Goal: Task Accomplishment & Management: Use online tool/utility

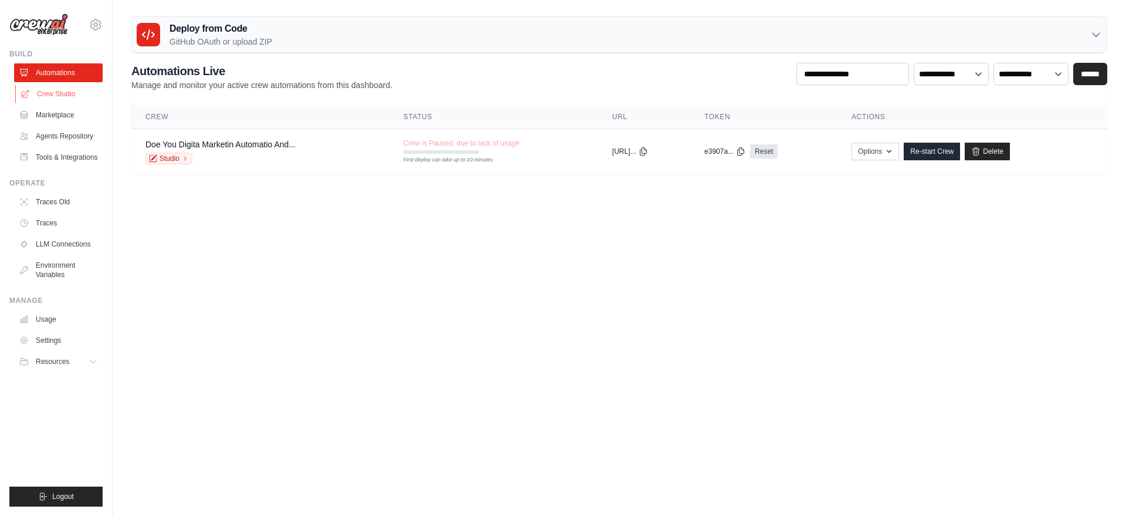
click at [46, 93] on link "Crew Studio" at bounding box center [59, 93] width 89 height 19
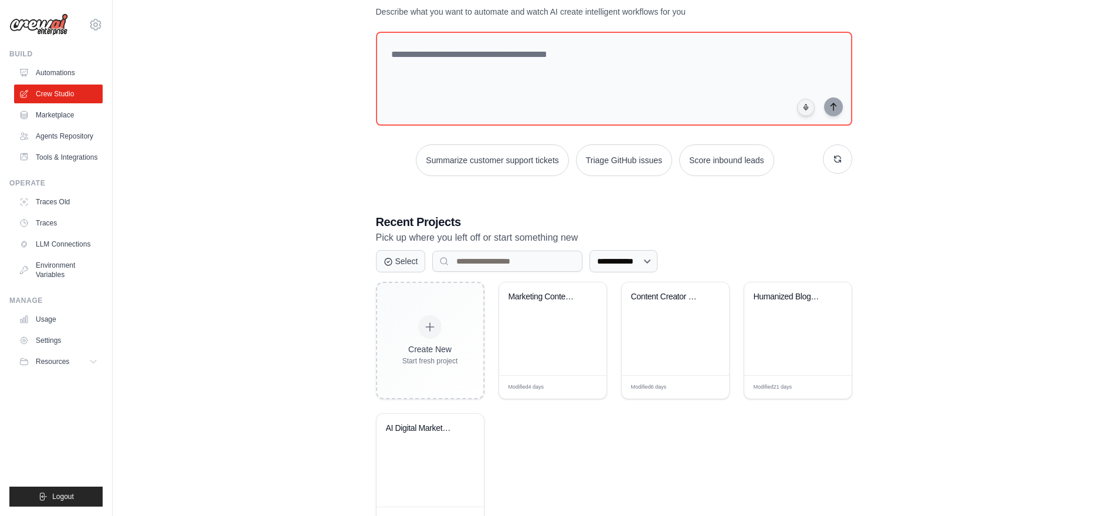
scroll to position [89, 0]
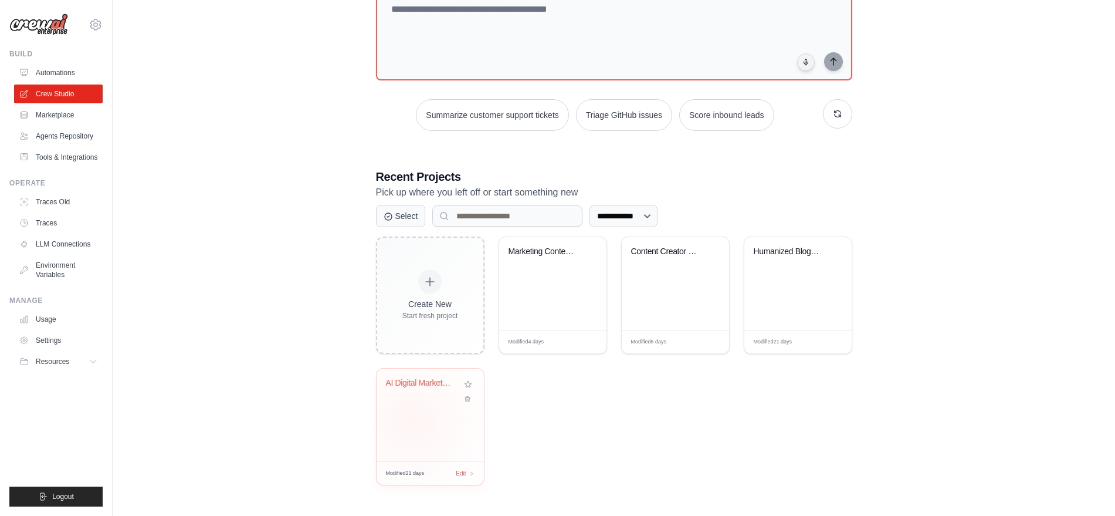
click at [412, 421] on div "AI Digital Marketing Team" at bounding box center [430, 414] width 107 height 93
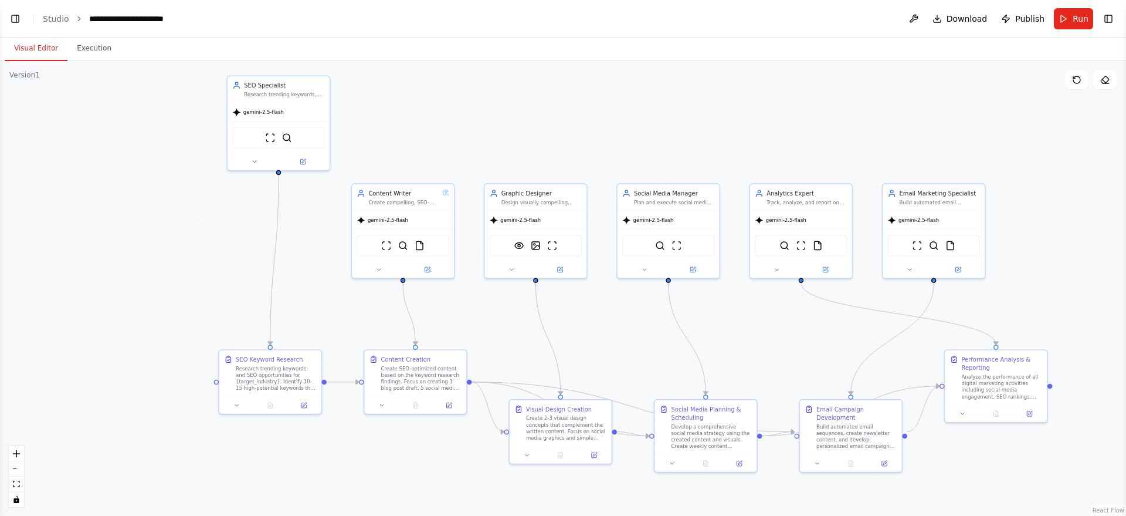
drag, startPoint x: 838, startPoint y: 317, endPoint x: 810, endPoint y: 321, distance: 28.5
click at [810, 321] on div ".deletable-edge-delete-btn { width: 20px; height: 20px; border: 0px solid #ffff…" at bounding box center [563, 288] width 1126 height 455
click at [21, 40] on button "Visual Editor" at bounding box center [36, 48] width 63 height 25
click at [56, 21] on link "Studio" at bounding box center [56, 18] width 26 height 9
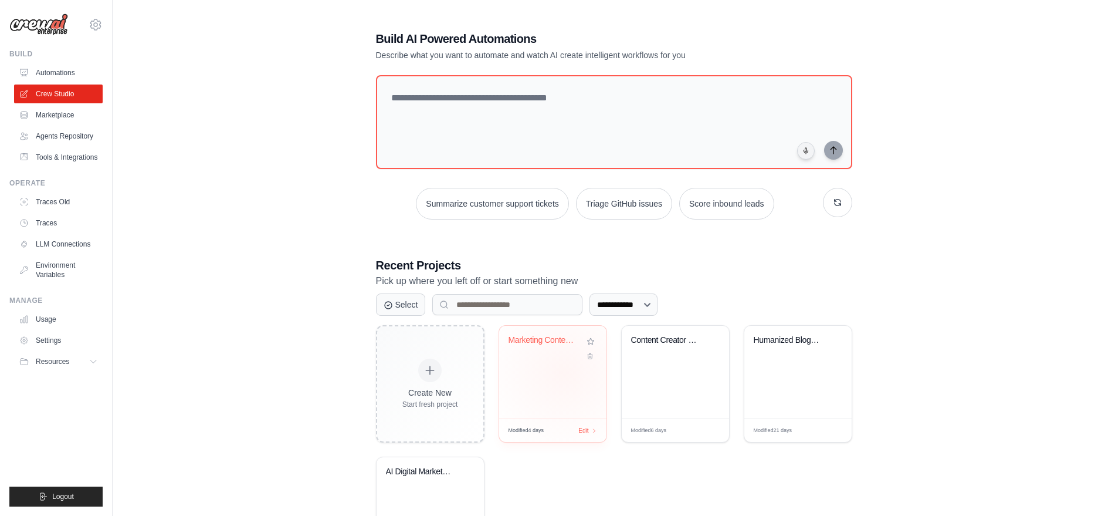
click at [564, 373] on div "Marketing Content Creation Crew" at bounding box center [552, 372] width 107 height 93
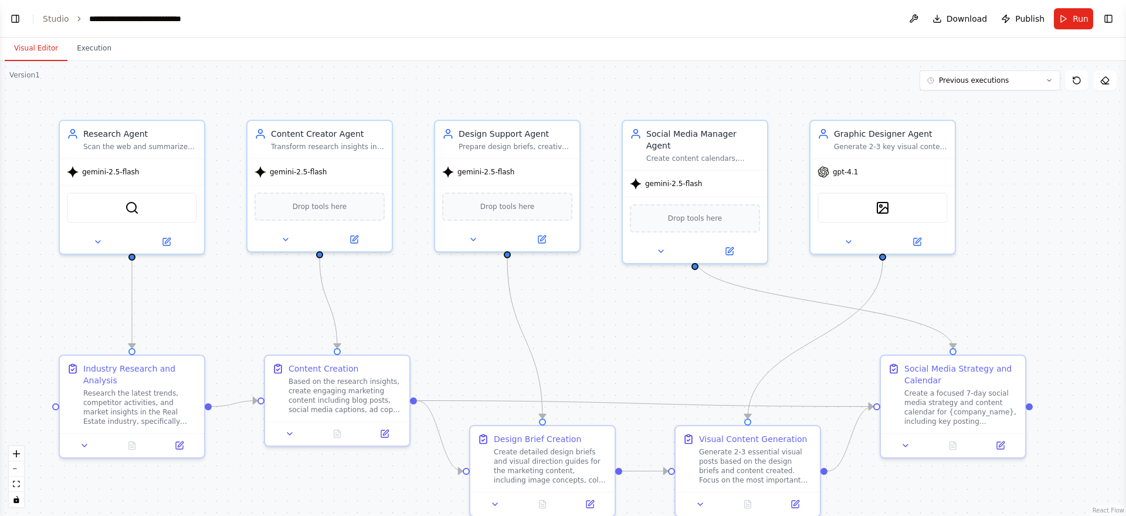
scroll to position [4096, 0]
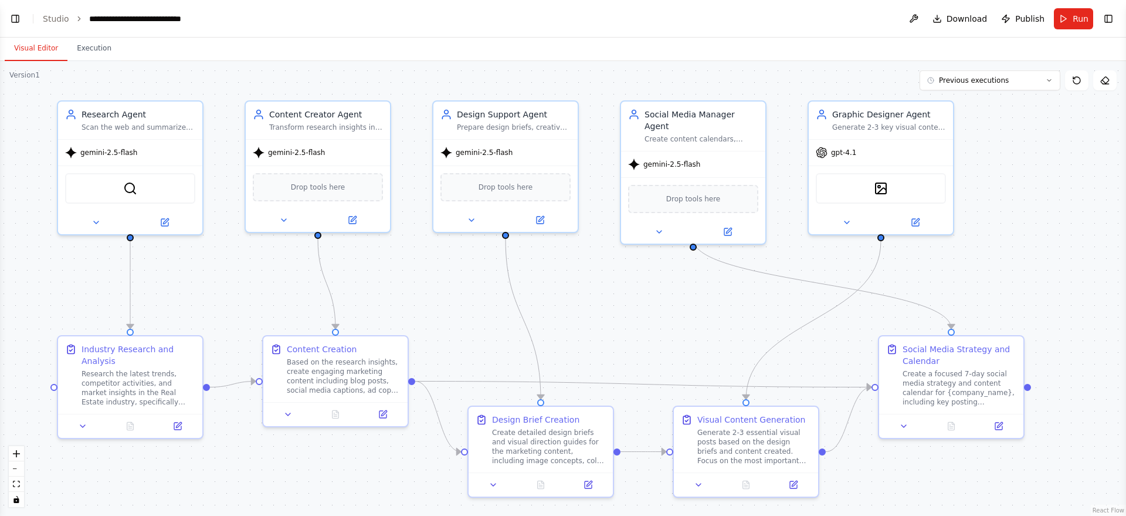
drag, startPoint x: 568, startPoint y: 368, endPoint x: 567, endPoint y: 349, distance: 19.4
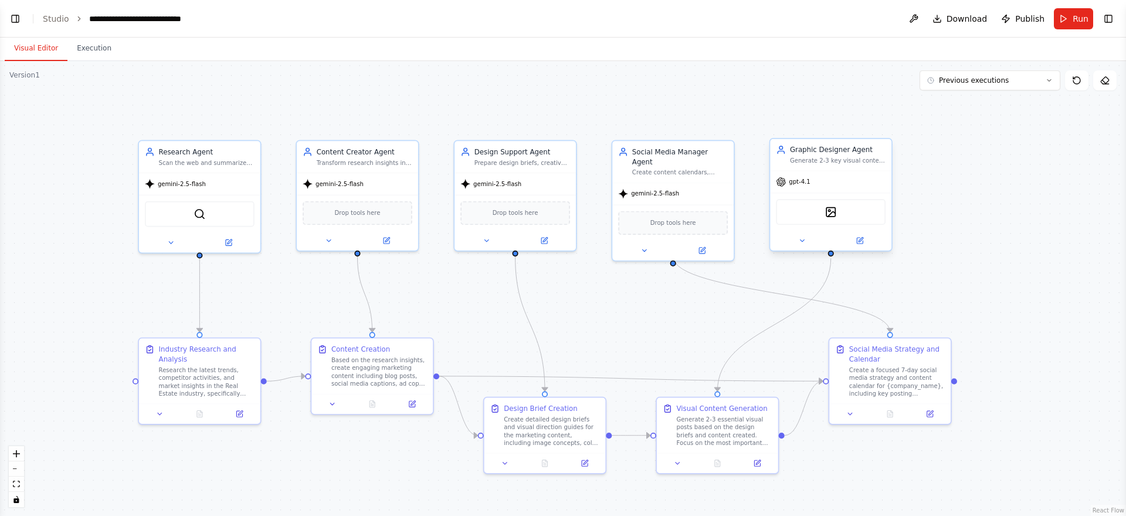
click at [873, 183] on div "gpt-4.1" at bounding box center [830, 182] width 121 height 22
click at [814, 177] on div "gpt-4.1" at bounding box center [830, 182] width 121 height 22
click at [815, 191] on div "gpt-4.1" at bounding box center [830, 182] width 121 height 22
click at [788, 245] on button at bounding box center [802, 241] width 56 height 12
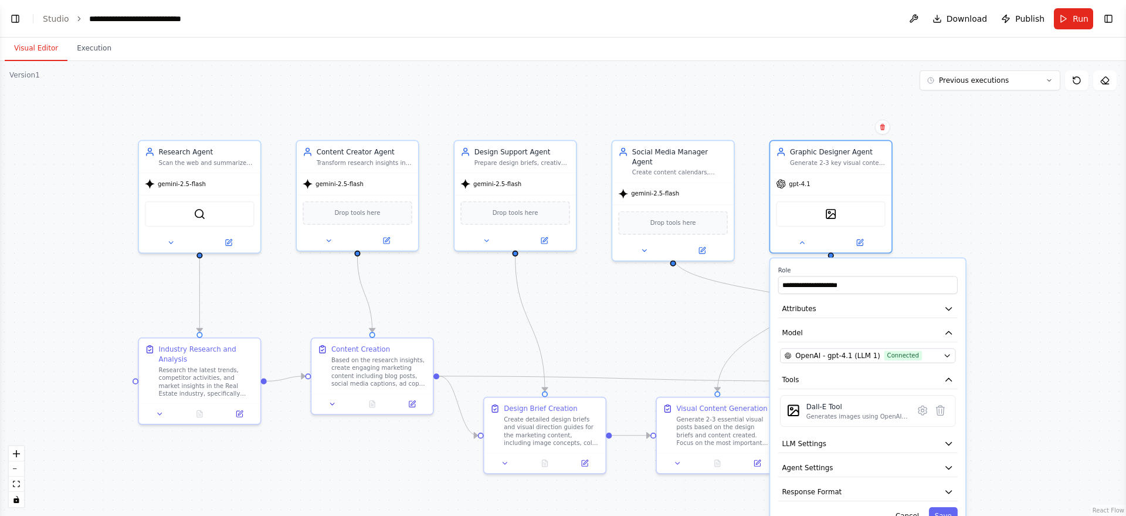
click at [1007, 143] on div ".deletable-edge-delete-btn { width: 20px; height: 20px; border: 0px solid #ffff…" at bounding box center [563, 288] width 1126 height 455
click at [805, 248] on div at bounding box center [830, 241] width 121 height 20
click at [798, 245] on button at bounding box center [802, 241] width 56 height 12
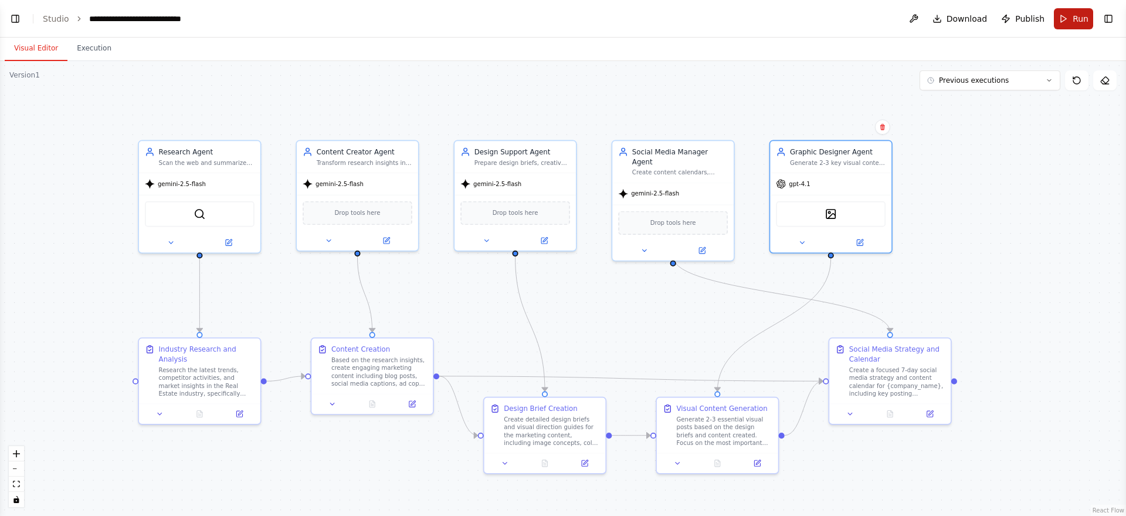
click at [1074, 26] on button "Run" at bounding box center [1073, 18] width 39 height 21
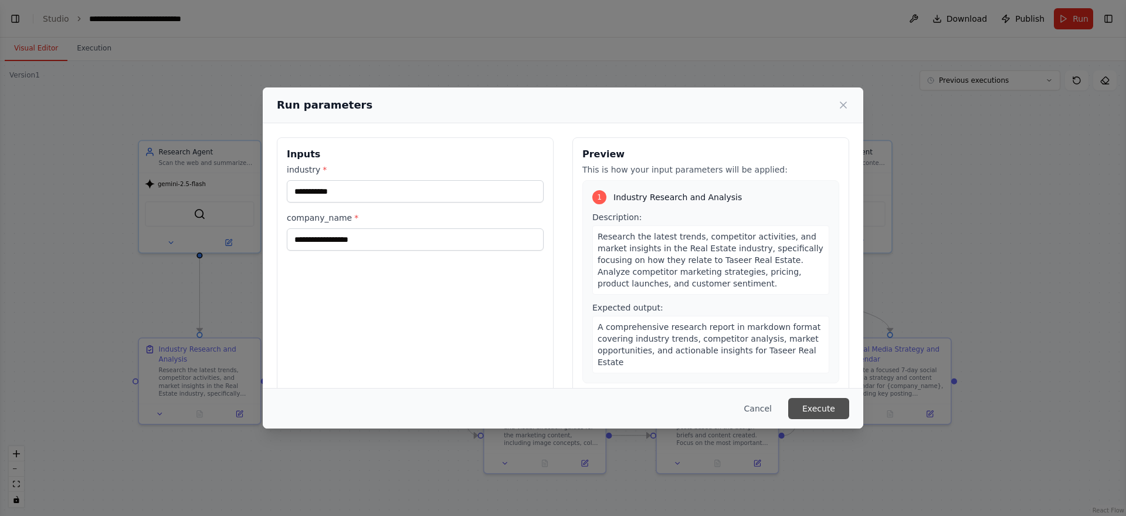
click at [828, 402] on button "Execute" at bounding box center [818, 408] width 61 height 21
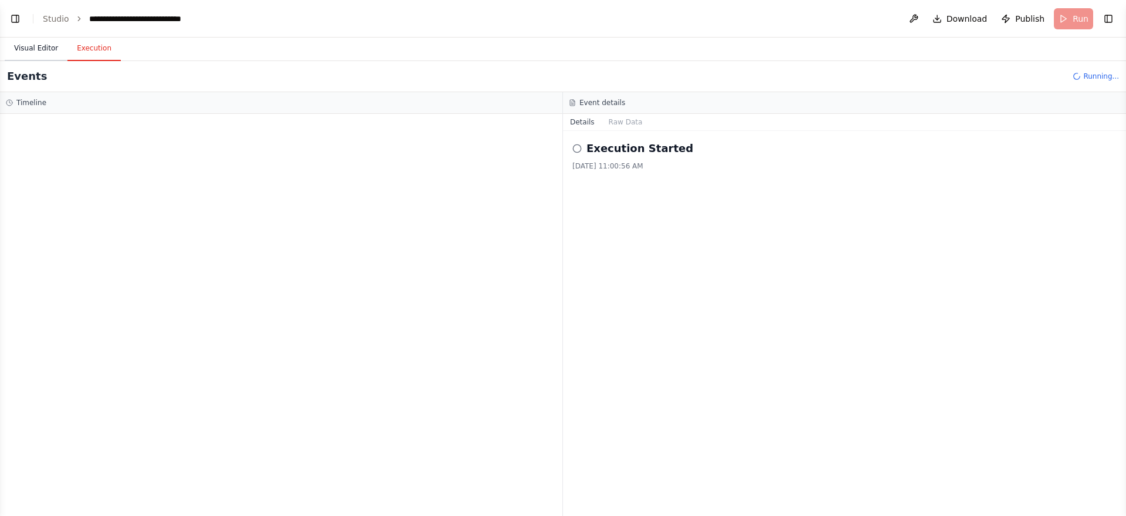
click at [28, 49] on button "Visual Editor" at bounding box center [36, 48] width 63 height 25
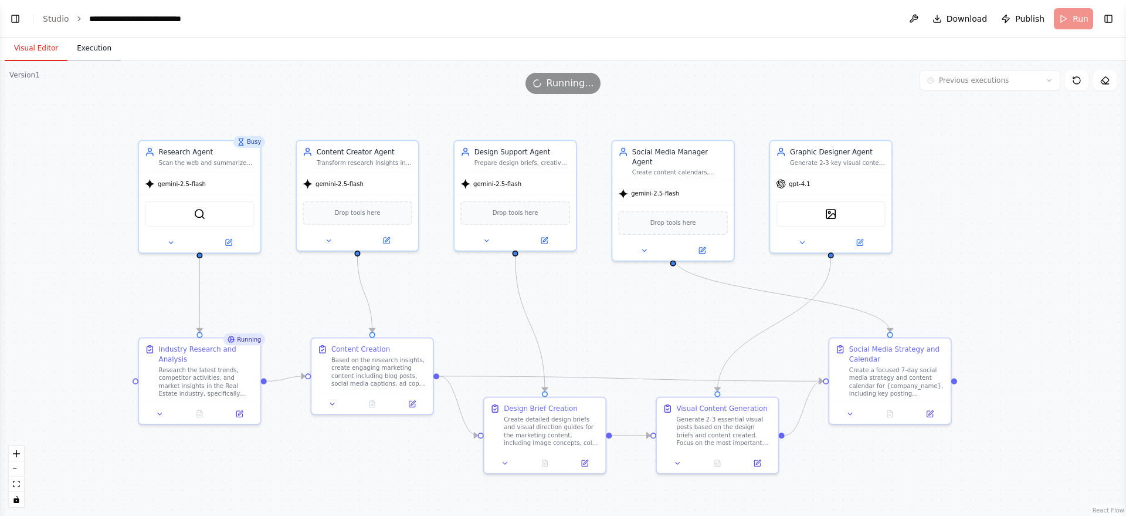
click at [87, 57] on button "Execution" at bounding box center [93, 48] width 53 height 25
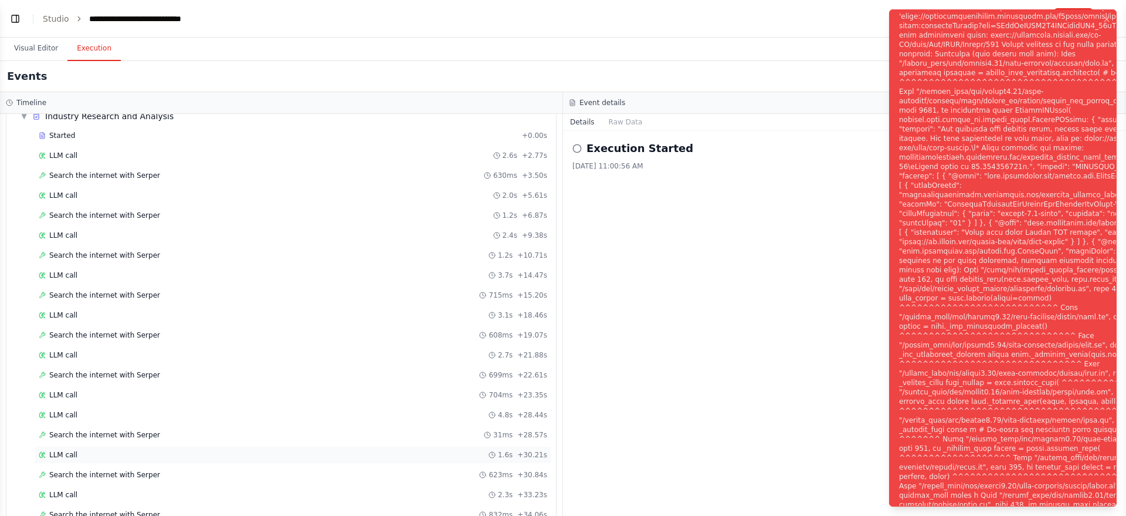
scroll to position [96, 0]
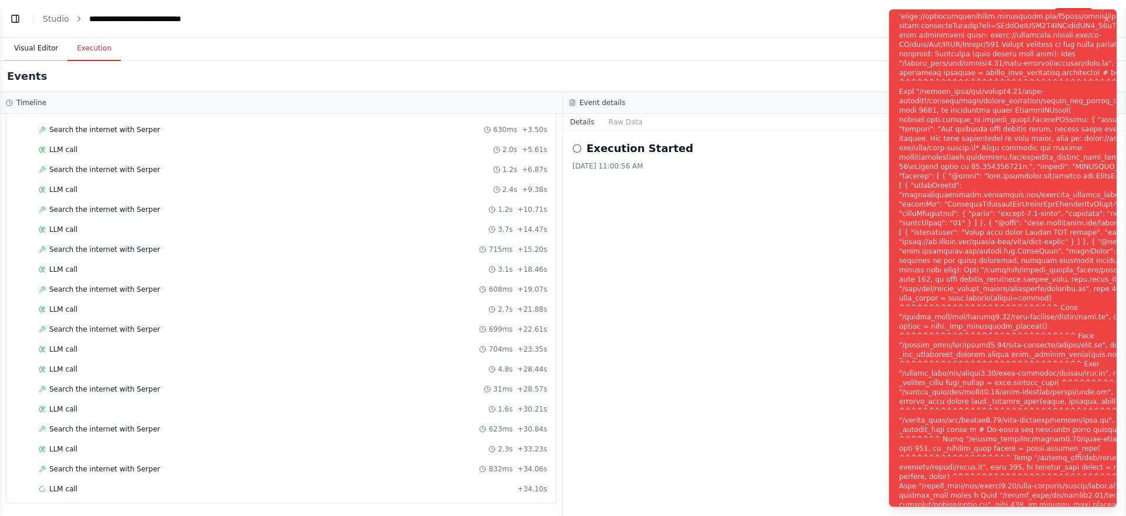
click at [18, 50] on button "Visual Editor" at bounding box center [36, 48] width 63 height 25
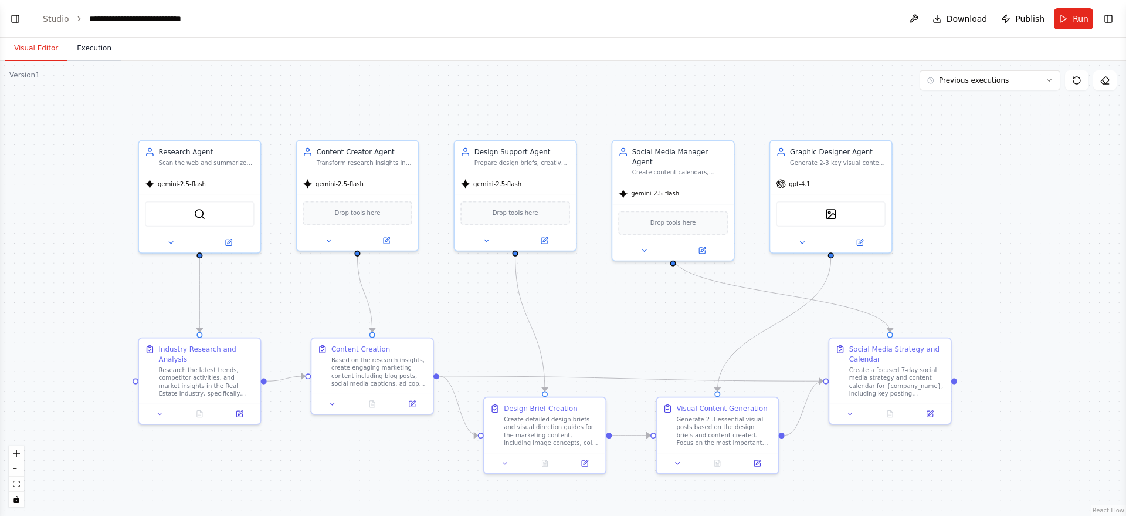
click at [87, 49] on button "Execution" at bounding box center [93, 48] width 53 height 25
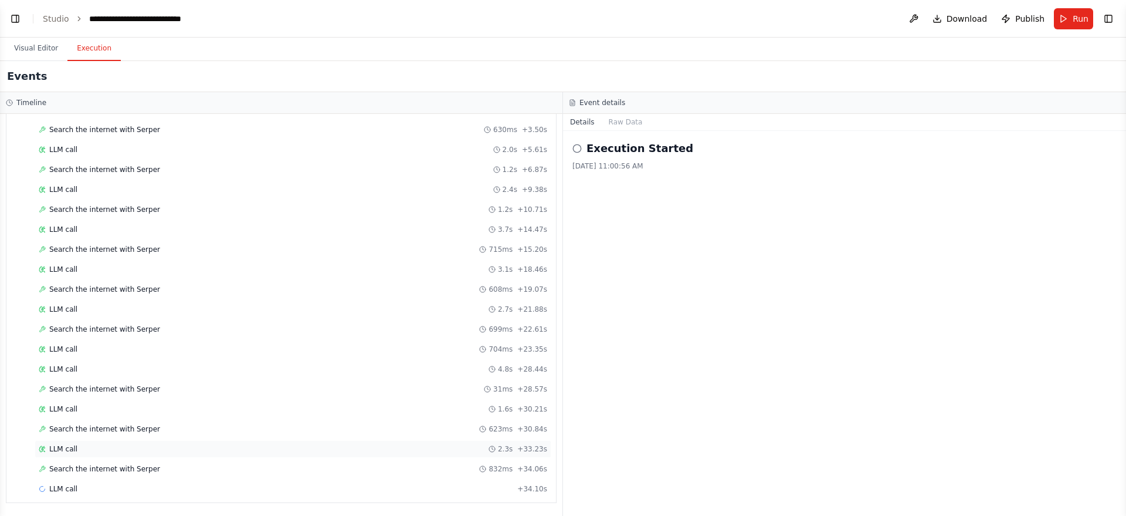
click at [75, 455] on div "LLM call 2.3s + 33.23s" at bounding box center [293, 449] width 517 height 18
click at [72, 465] on span "Search the internet with Serper" at bounding box center [104, 468] width 111 height 9
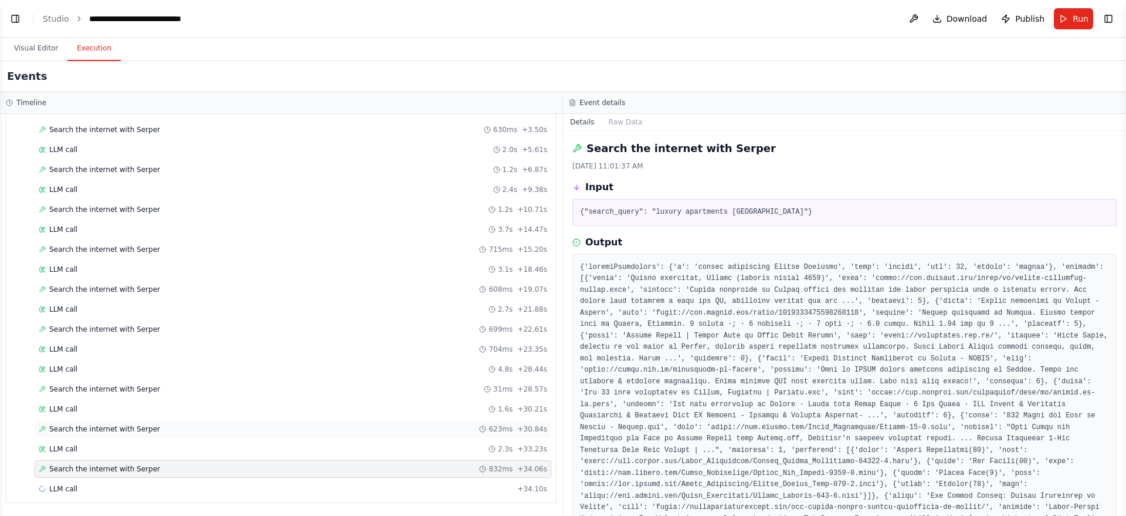
click at [95, 430] on span "Search the internet with Serper" at bounding box center [104, 428] width 111 height 9
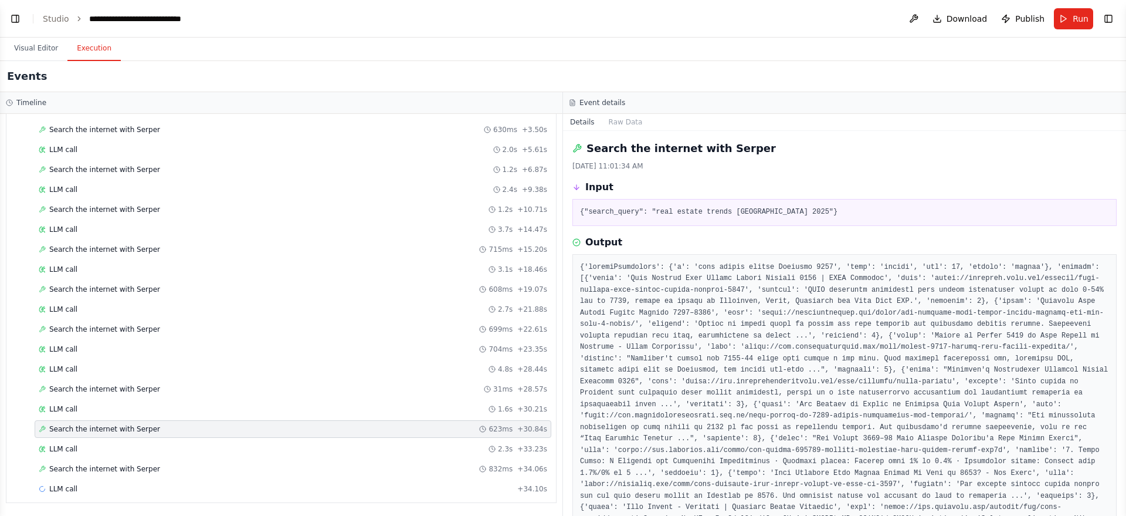
click at [95, 431] on span "Search the internet with Serper" at bounding box center [104, 428] width 111 height 9
click at [616, 118] on button "Raw Data" at bounding box center [626, 122] width 48 height 16
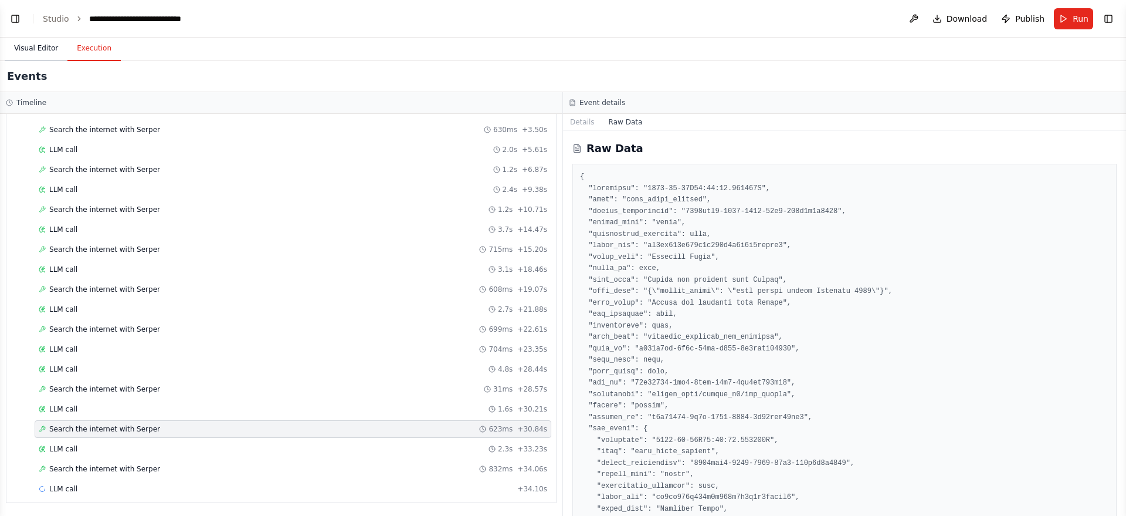
click at [40, 46] on button "Visual Editor" at bounding box center [36, 48] width 63 height 25
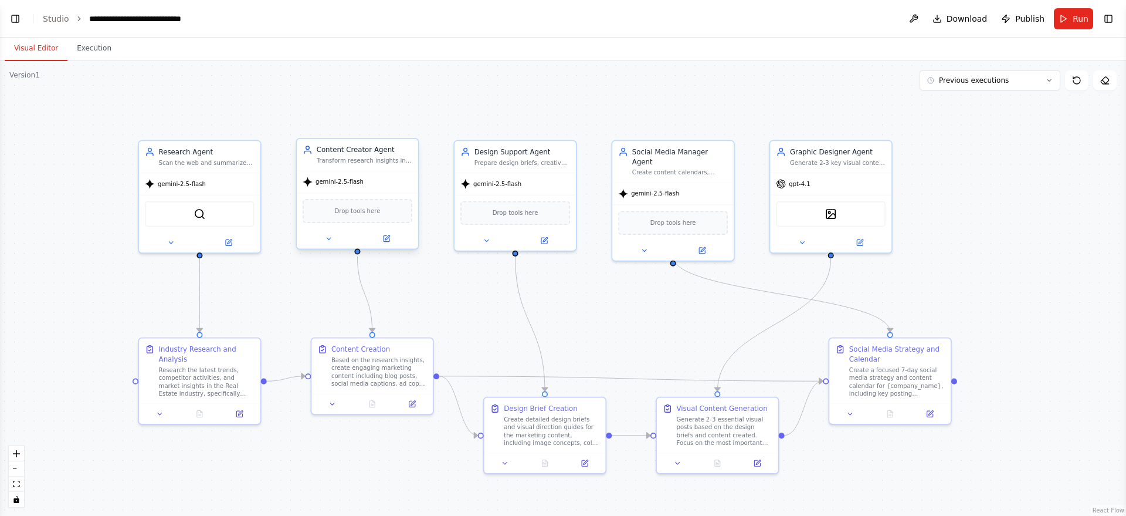
click at [367, 191] on div "gemini-2.5-flash" at bounding box center [357, 182] width 121 height 22
click at [1066, 15] on button "Run" at bounding box center [1073, 18] width 39 height 21
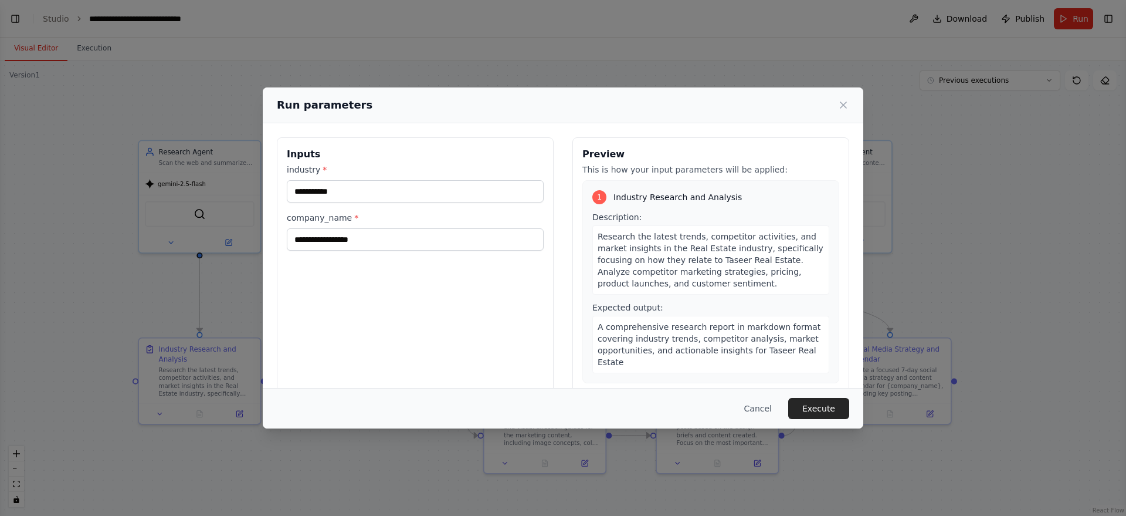
drag, startPoint x: 812, startPoint y: 407, endPoint x: 881, endPoint y: 383, distance: 72.5
click at [812, 407] on button "Execute" at bounding box center [818, 408] width 61 height 21
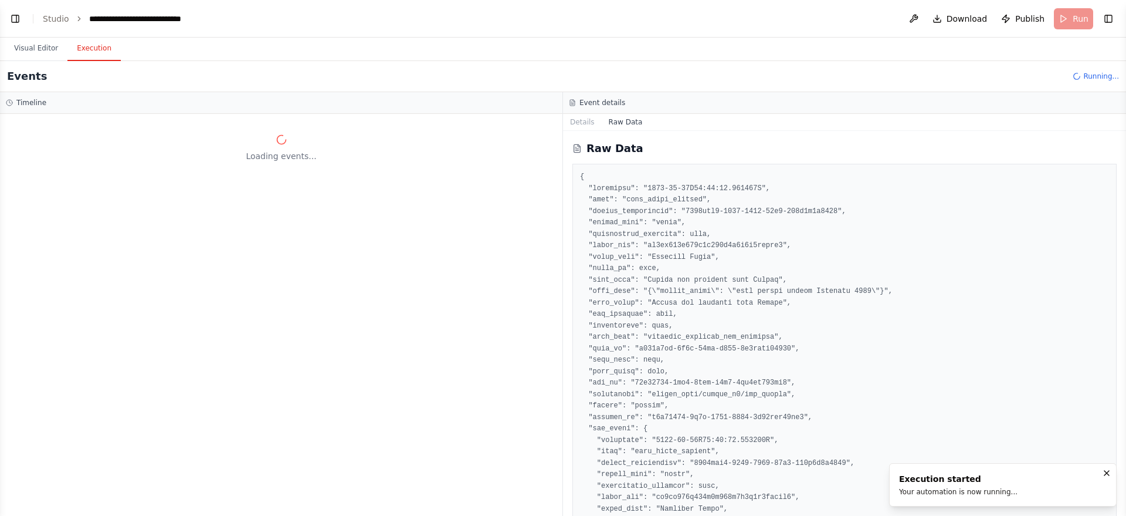
scroll to position [0, 0]
click at [43, 50] on button "Visual Editor" at bounding box center [36, 48] width 63 height 25
click at [83, 56] on button "Execution" at bounding box center [93, 48] width 53 height 25
click at [575, 118] on button "Details" at bounding box center [582, 122] width 39 height 16
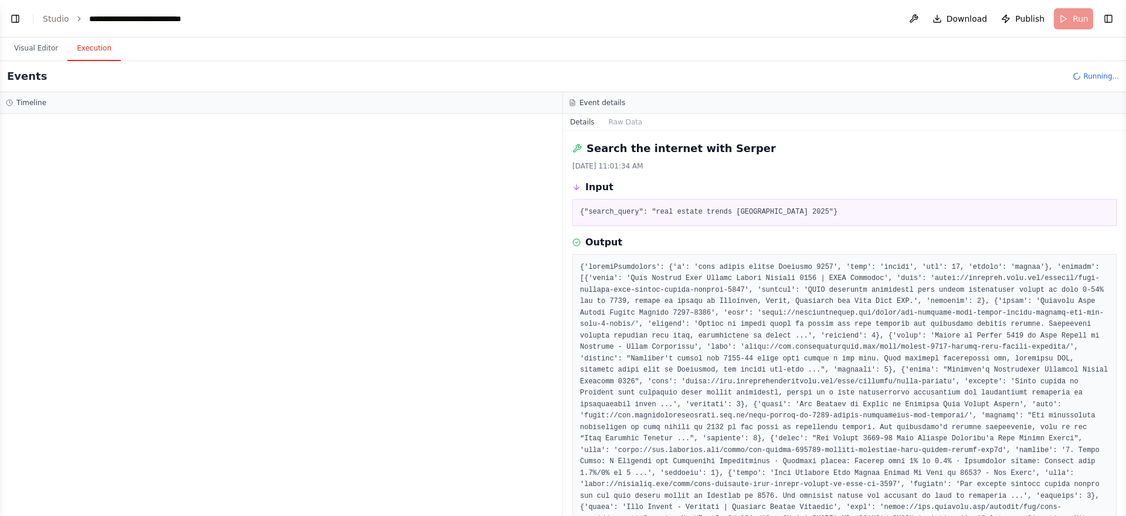
click at [401, 179] on div at bounding box center [281, 315] width 563 height 402
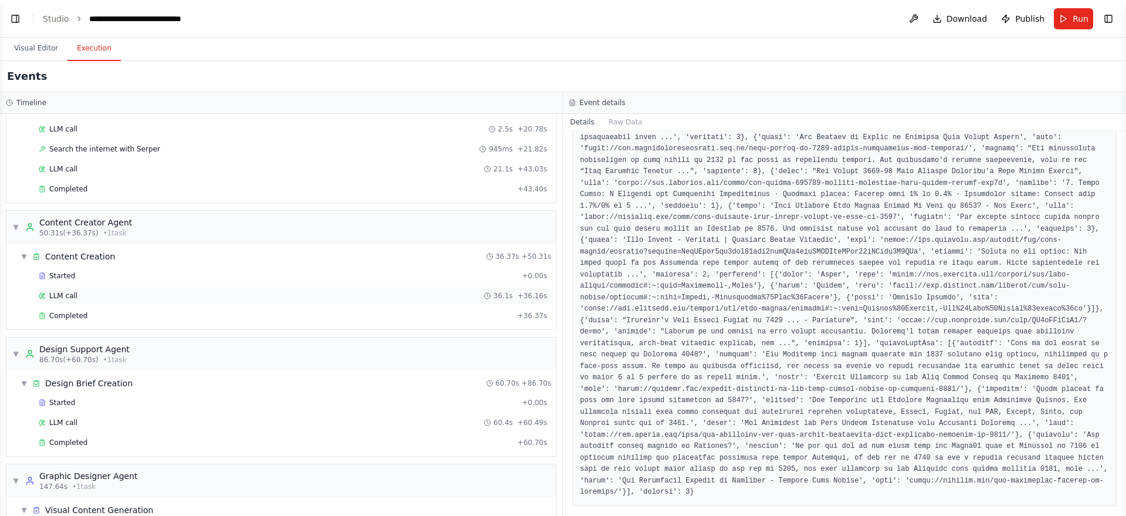
scroll to position [116, 0]
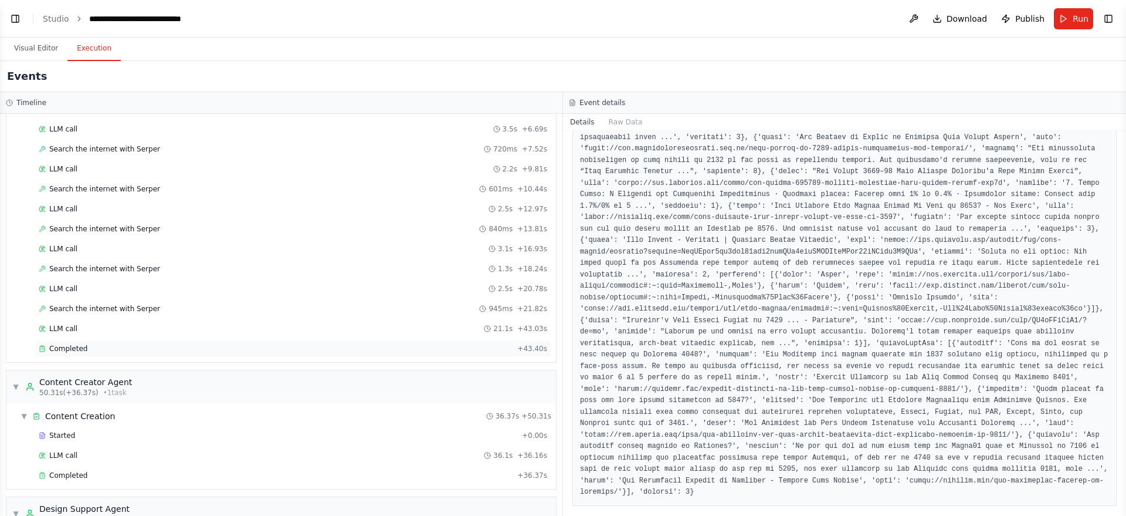
click at [79, 357] on div "Completed + 43.40s" at bounding box center [293, 349] width 517 height 18
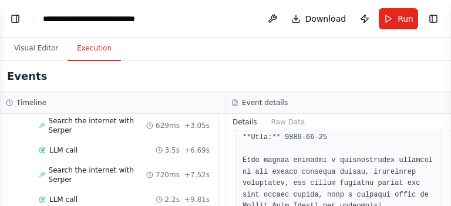
scroll to position [229, 0]
click at [448, 143] on button "Toggle Sidebar" at bounding box center [450, 103] width 9 height 206
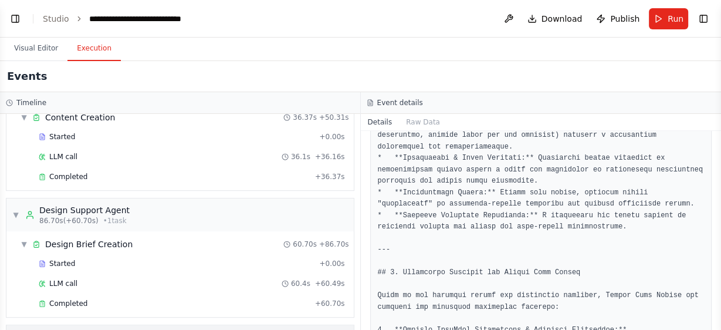
scroll to position [413, 0]
click at [72, 300] on span "Completed" at bounding box center [68, 304] width 38 height 9
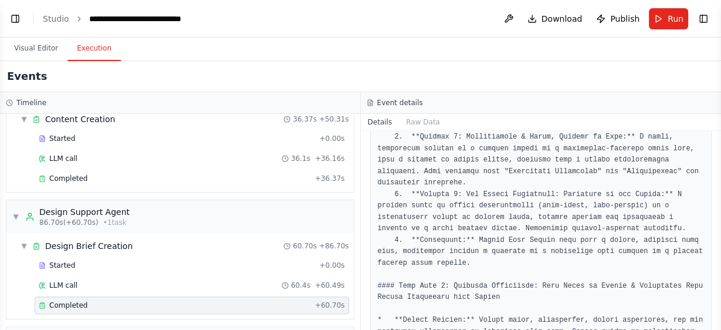
scroll to position [2217, 0]
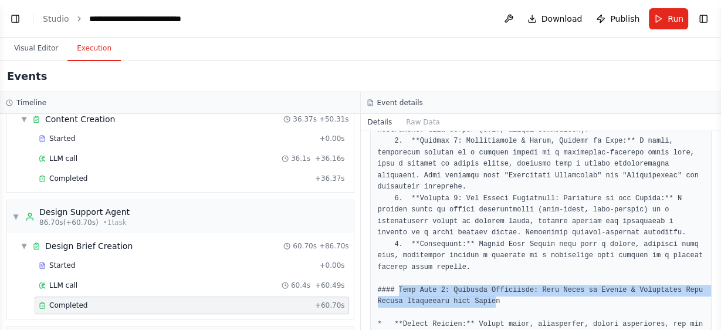
drag, startPoint x: 397, startPoint y: 218, endPoint x: 483, endPoint y: 231, distance: 87.3
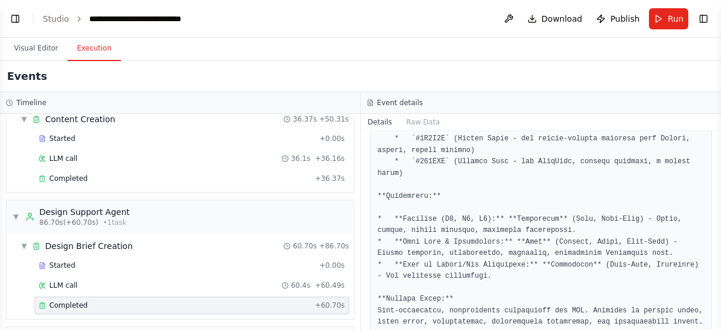
scroll to position [1121, 0]
click at [74, 174] on span "Completed" at bounding box center [68, 178] width 38 height 9
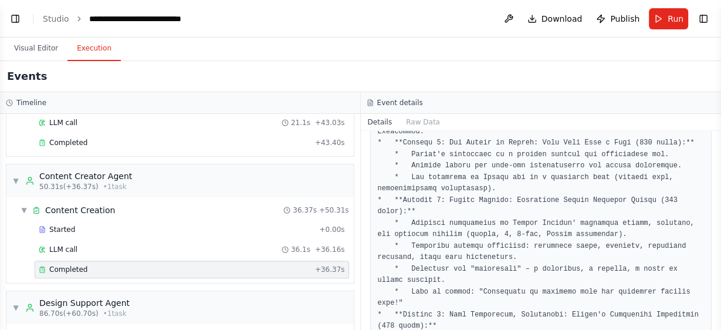
scroll to position [505, 0]
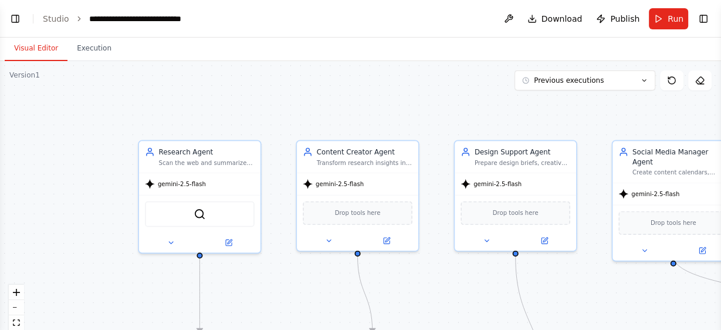
click at [21, 49] on button "Visual Editor" at bounding box center [36, 48] width 63 height 25
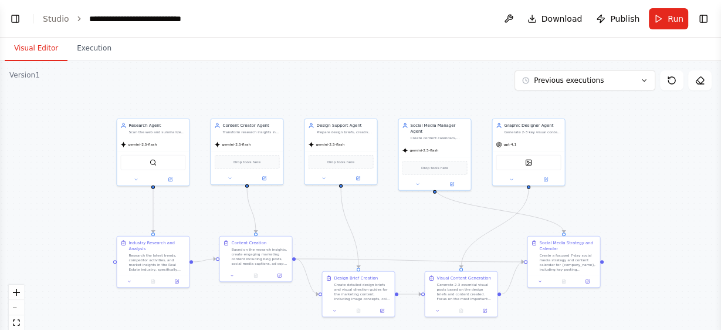
drag, startPoint x: 487, startPoint y: 228, endPoint x: 391, endPoint y: 212, distance: 98.1
click at [391, 212] on div ".deletable-edge-delete-btn { width: 20px; height: 20px; border: 0px solid #ffff…" at bounding box center [360, 207] width 721 height 293
click at [547, 5] on header "**********" at bounding box center [360, 19] width 721 height 38
click at [547, 21] on span "Download" at bounding box center [561, 19] width 41 height 12
click at [652, 173] on div ".deletable-edge-delete-btn { width: 20px; height: 20px; border: 0px solid #ffff…" at bounding box center [360, 207] width 721 height 293
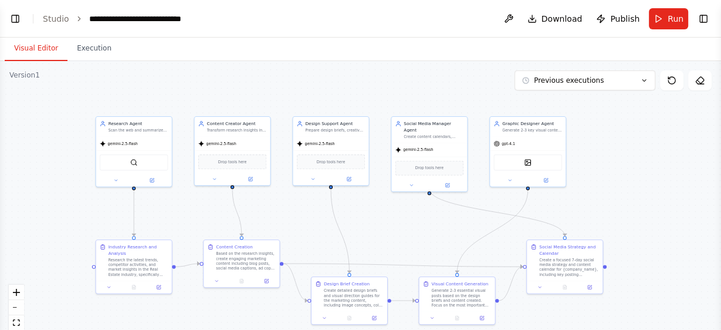
scroll to position [4323, 0]
click at [128, 272] on div "Research the latest trends, competitor activities, and market insights in the R…" at bounding box center [140, 265] width 59 height 19
click at [21, 198] on div ".deletable-edge-delete-btn { width: 20px; height: 20px; border: 0px solid #ffff…" at bounding box center [360, 207] width 721 height 293
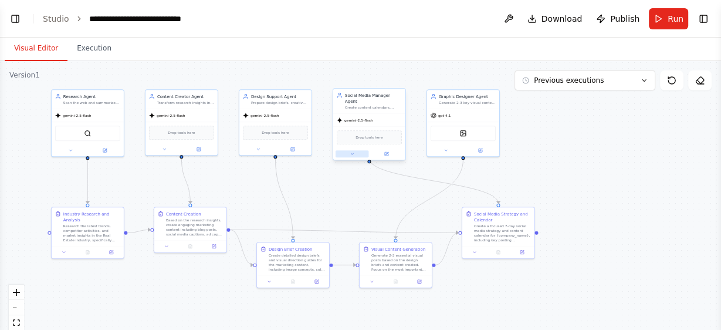
drag, startPoint x: 412, startPoint y: 188, endPoint x: 352, endPoint y: 157, distance: 67.7
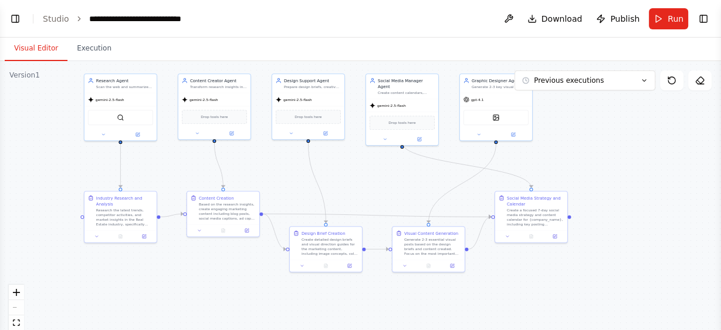
drag, startPoint x: 370, startPoint y: 199, endPoint x: 403, endPoint y: 183, distance: 36.5
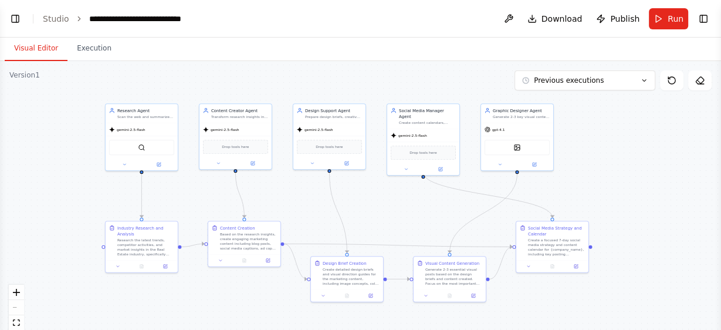
drag, startPoint x: 400, startPoint y: 188, endPoint x: 421, endPoint y: 218, distance: 36.6
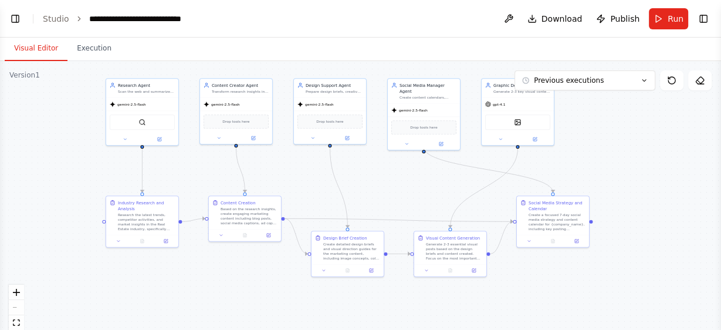
drag, startPoint x: 307, startPoint y: 180, endPoint x: 307, endPoint y: 157, distance: 23.5
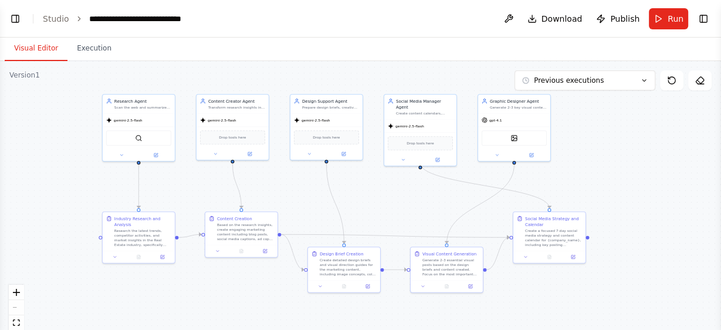
drag, startPoint x: 286, startPoint y: 186, endPoint x: 283, endPoint y: 200, distance: 14.4
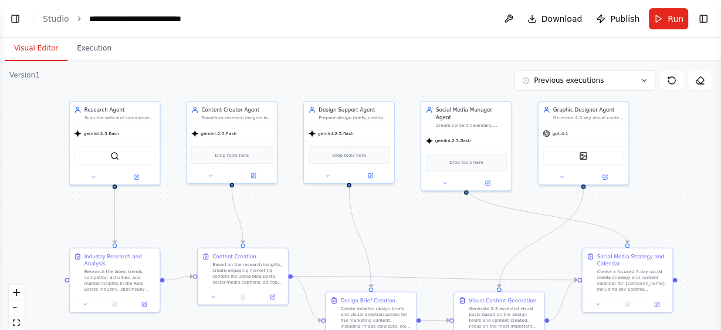
drag, startPoint x: 460, startPoint y: 169, endPoint x: 507, endPoint y: 201, distance: 57.1
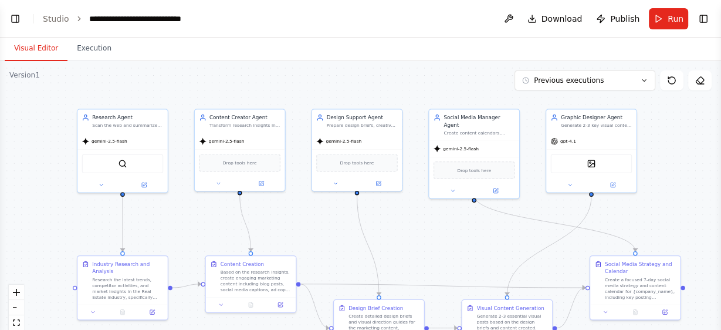
drag, startPoint x: 487, startPoint y: 230, endPoint x: 497, endPoint y: 235, distance: 11.0
click at [9, 194] on div ".deletable-edge-delete-btn { width: 20px; height: 20px; border: 0px solid #ffff…" at bounding box center [360, 207] width 721 height 293
click at [607, 136] on div "gpt-4.1" at bounding box center [591, 139] width 90 height 16
click at [588, 164] on img at bounding box center [591, 162] width 9 height 9
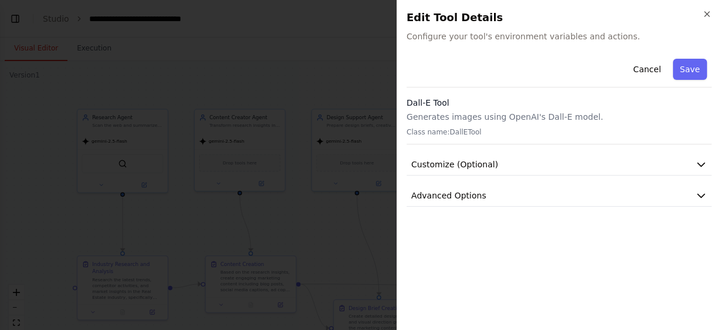
click at [600, 152] on div "Cancel Save Dall-E Tool Generates images using OpenAI's Dall-E model. Class nam…" at bounding box center [559, 130] width 305 height 153
click at [604, 147] on div "Cancel Save Dall-E Tool Generates images using OpenAI's Dall-E model. Class nam…" at bounding box center [559, 130] width 305 height 153
click at [709, 18] on icon "button" at bounding box center [706, 13] width 9 height 9
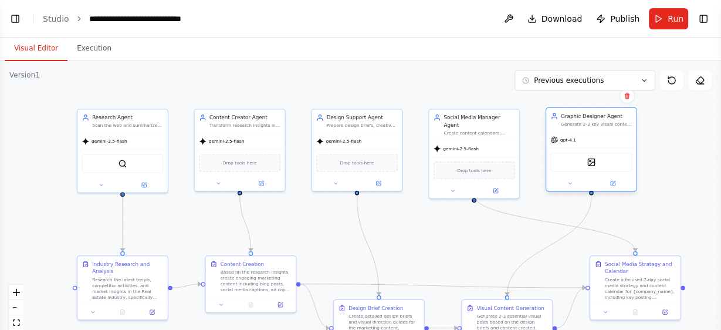
click at [595, 138] on div "gpt-4.1" at bounding box center [591, 139] width 90 height 16
click at [556, 124] on div "Graphic Designer Agent Generate 2-3 key visual content pieces for social media …" at bounding box center [592, 119] width 82 height 15
click at [625, 154] on div "DallETool" at bounding box center [592, 162] width 82 height 19
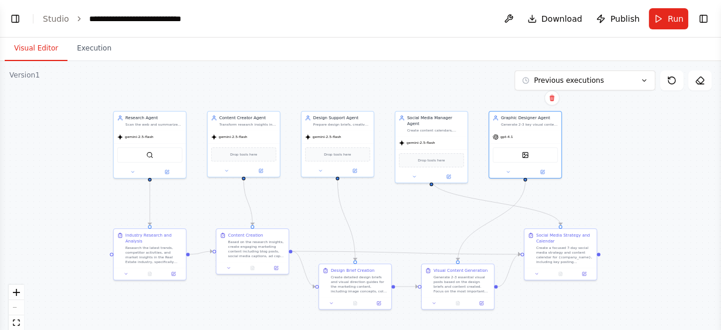
drag, startPoint x: 297, startPoint y: 247, endPoint x: 297, endPoint y: 219, distance: 28.2
click at [134, 259] on div "Industry Research and Analysis Research the latest trends, competitor activitie…" at bounding box center [150, 247] width 72 height 39
click at [657, 201] on div ".deletable-edge-delete-btn { width: 20px; height: 20px; border: 0px solid #ffff…" at bounding box center [360, 207] width 721 height 293
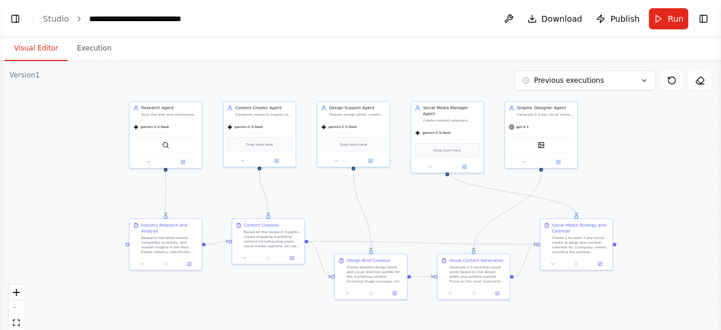
drag, startPoint x: 59, startPoint y: 107, endPoint x: 75, endPoint y: 97, distance: 18.7
click at [75, 97] on div ".deletable-edge-delete-btn { width: 20px; height: 20px; border: 0px solid #ffff…" at bounding box center [360, 207] width 721 height 293
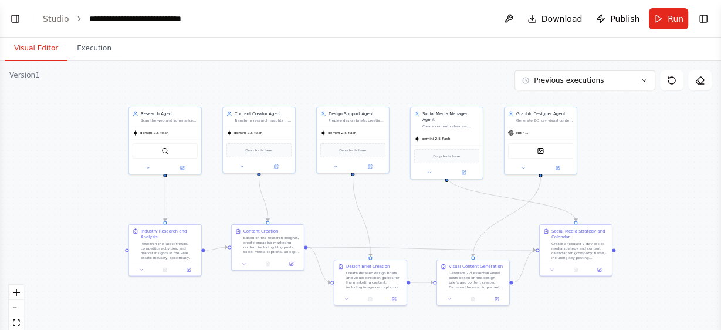
drag, startPoint x: 650, startPoint y: 195, endPoint x: 649, endPoint y: 201, distance: 5.9
